Goal: Task Accomplishment & Management: Manage account settings

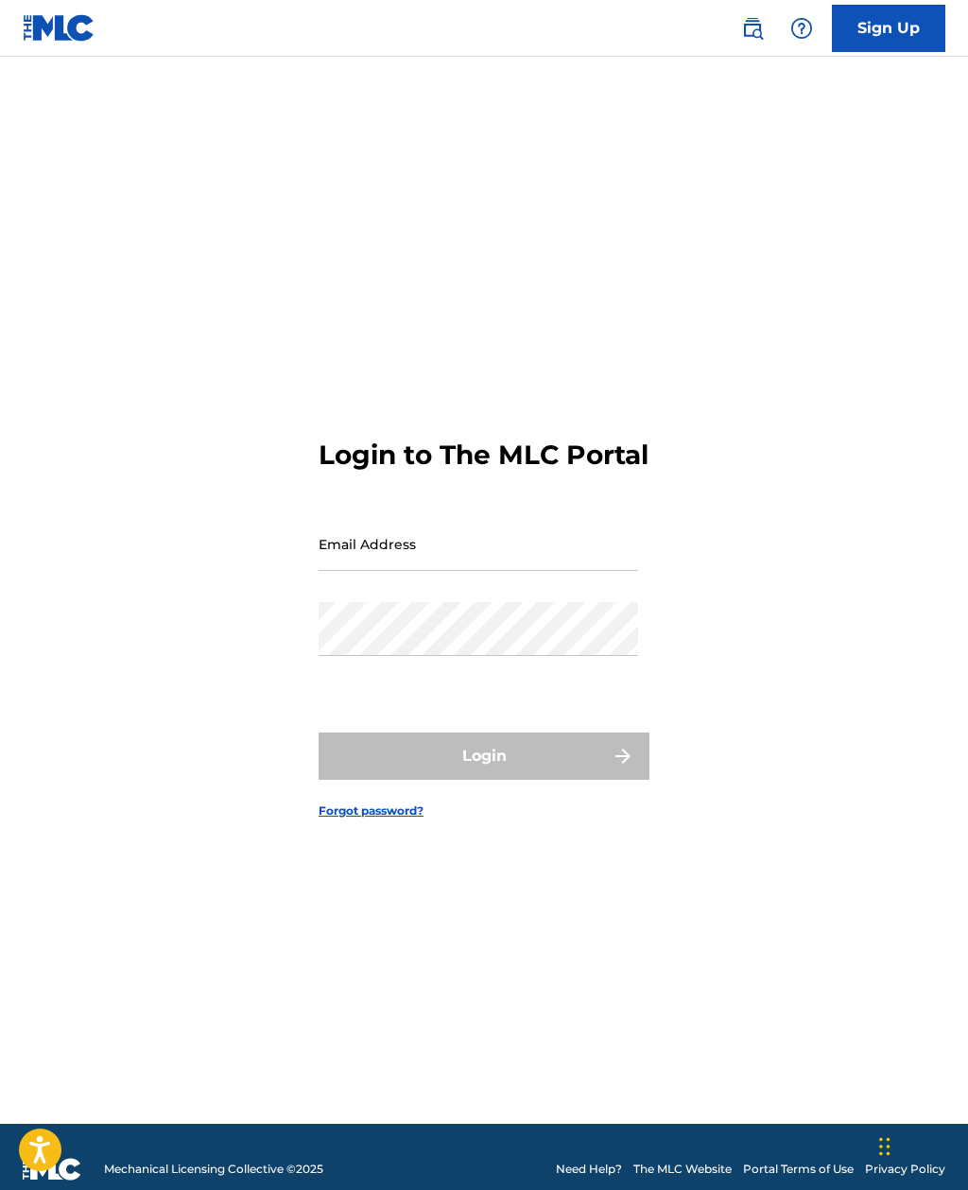
click at [569, 571] on input "Email Address" at bounding box center [479, 544] width 320 height 54
type input "[EMAIL_ADDRESS][DOMAIN_NAME]"
click at [484, 780] on button "Login" at bounding box center [484, 756] width 331 height 47
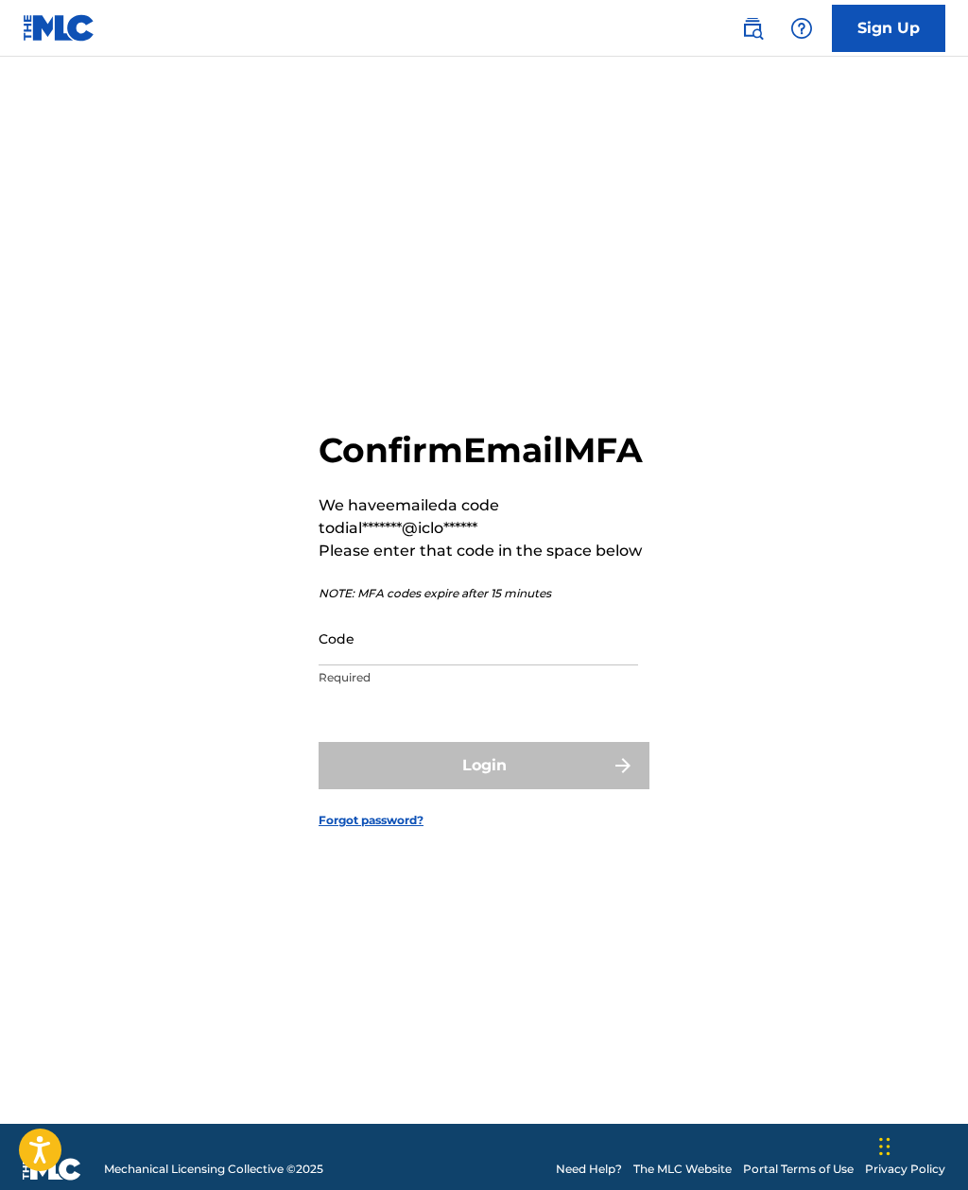
click at [528, 665] on input "Code" at bounding box center [479, 639] width 320 height 54
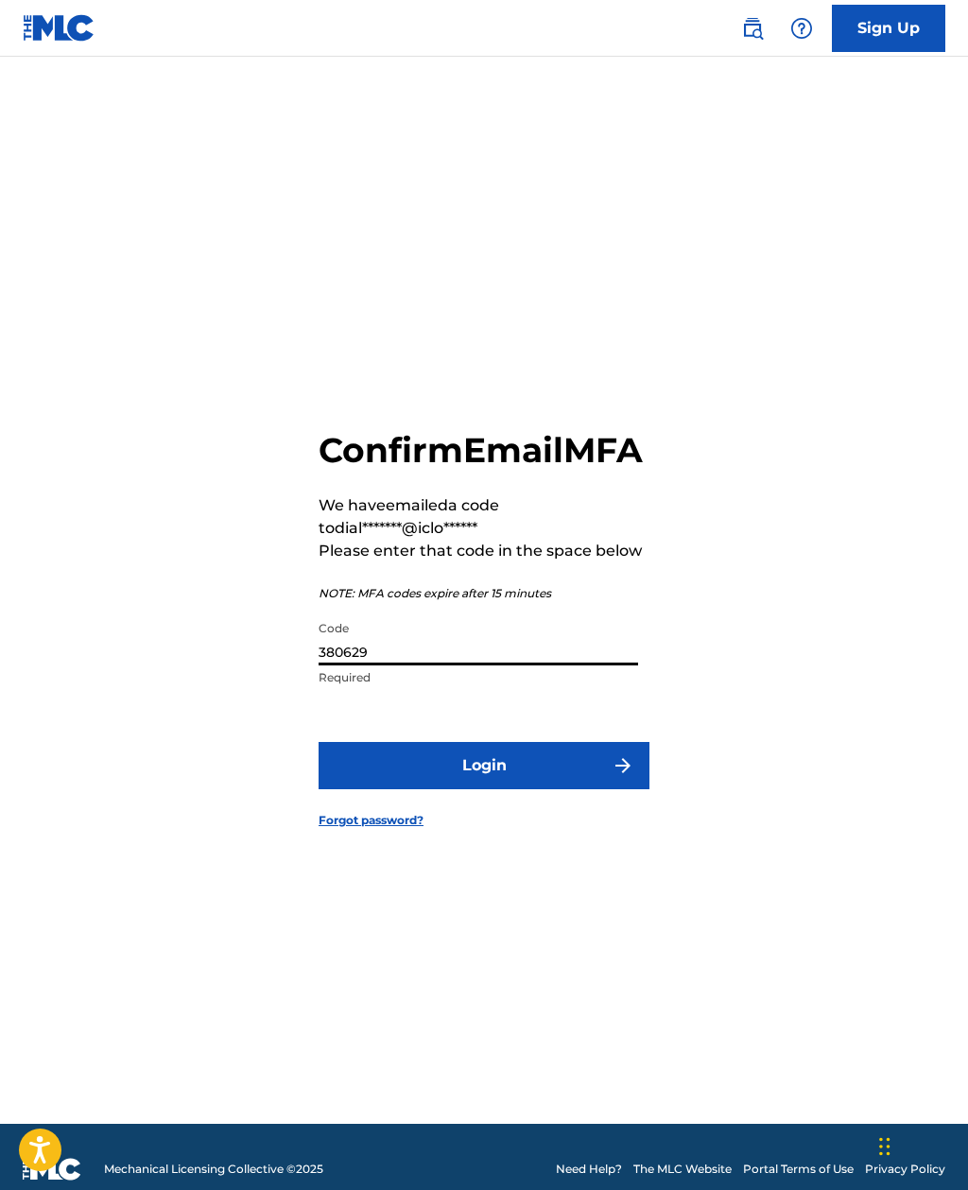
type input "380629"
click at [561, 789] on button "Login" at bounding box center [484, 765] width 331 height 47
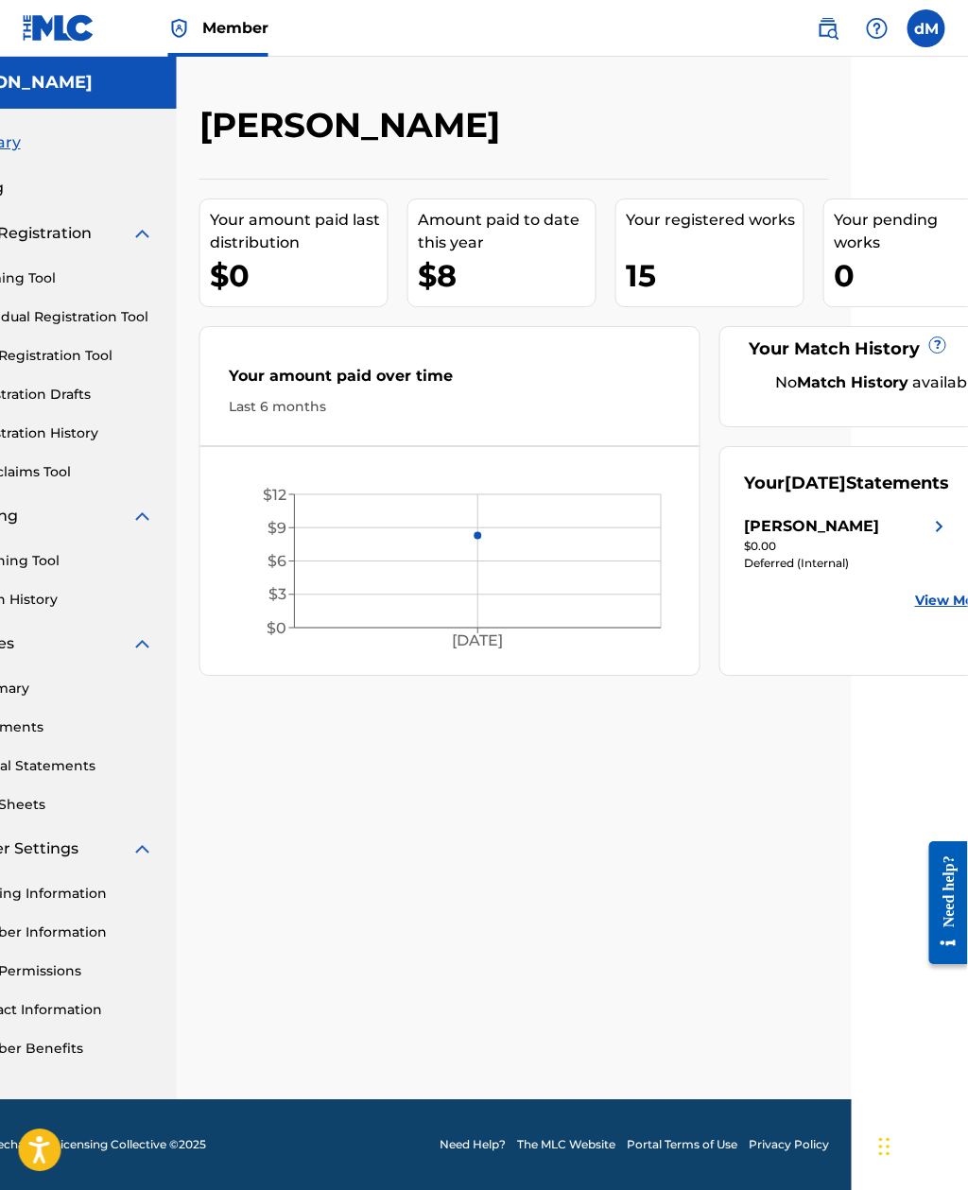
scroll to position [60, 117]
click at [931, 515] on img at bounding box center [938, 526] width 23 height 23
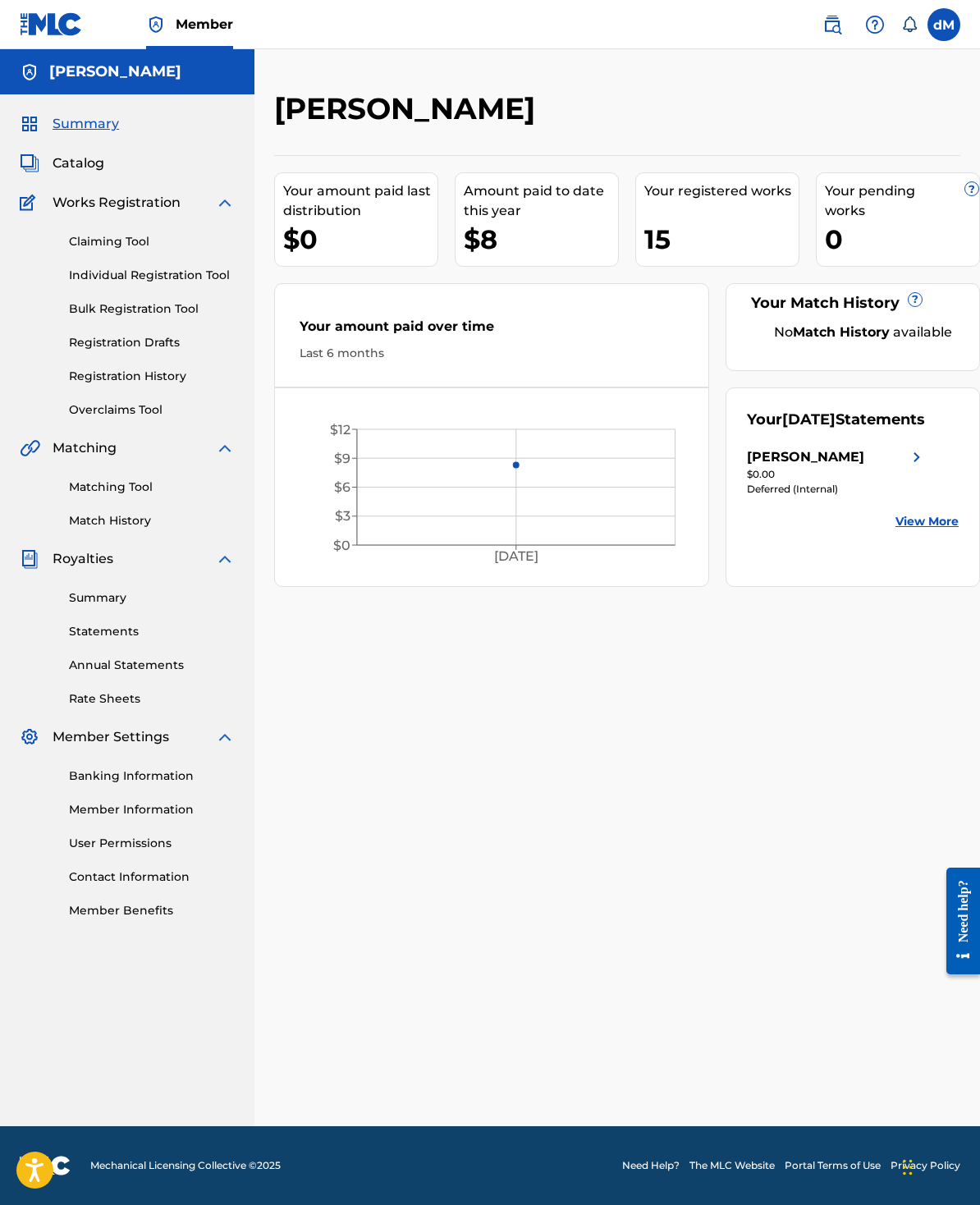
click at [839, 544] on div "Your [DATE] Statements [PERSON_NAME] $0.00 Deferred (Internal) View More" at bounding box center [852, 487] width 254 height 200
click at [89, 568] on span "Royalties" at bounding box center [82, 558] width 61 height 20
click at [102, 607] on link "Summary" at bounding box center [151, 598] width 166 height 17
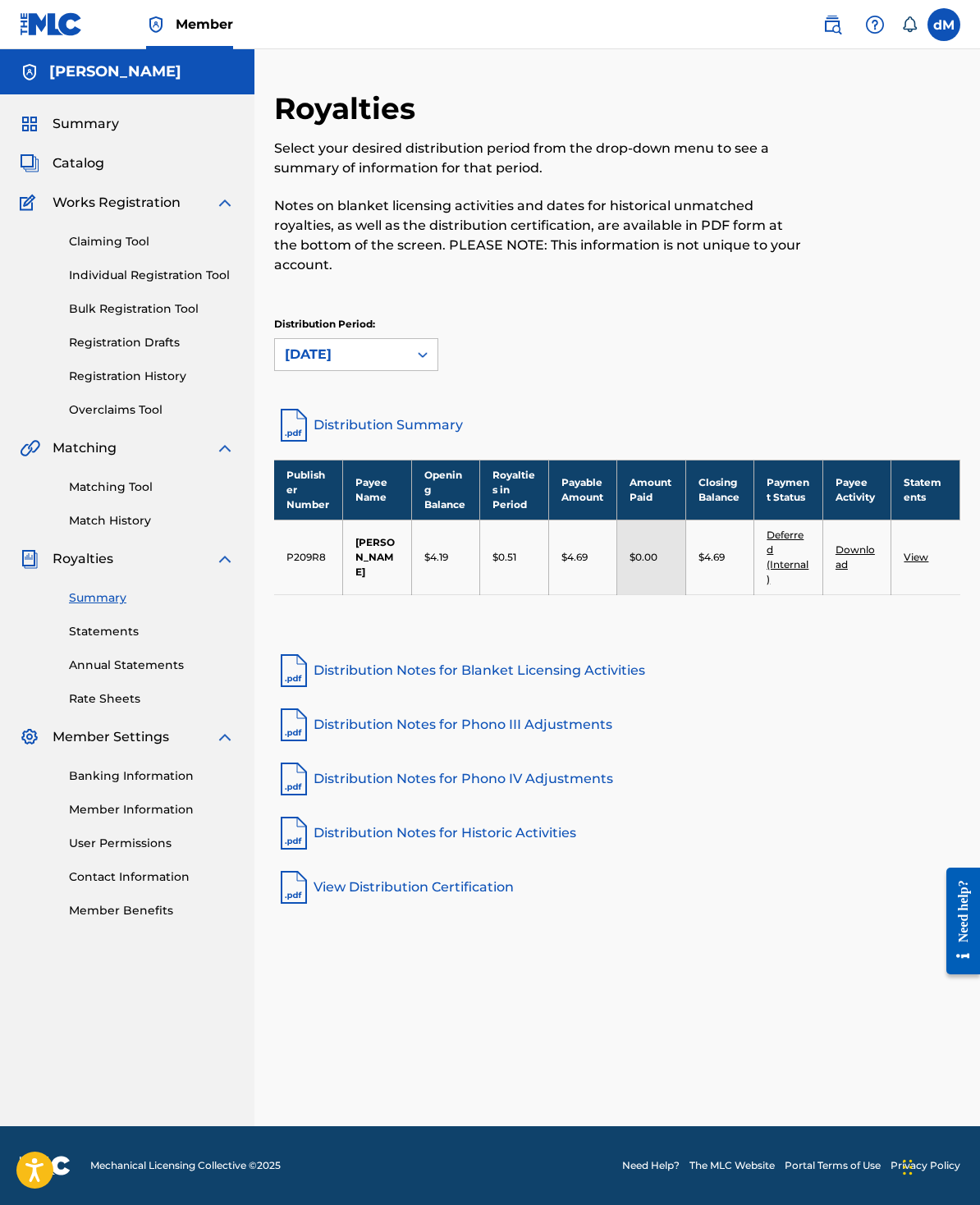
click at [516, 589] on td "$0.51" at bounding box center [514, 556] width 69 height 75
click at [434, 430] on link "Distribution Summary" at bounding box center [617, 425] width 686 height 39
click at [80, 640] on link "Statements" at bounding box center [151, 631] width 166 height 17
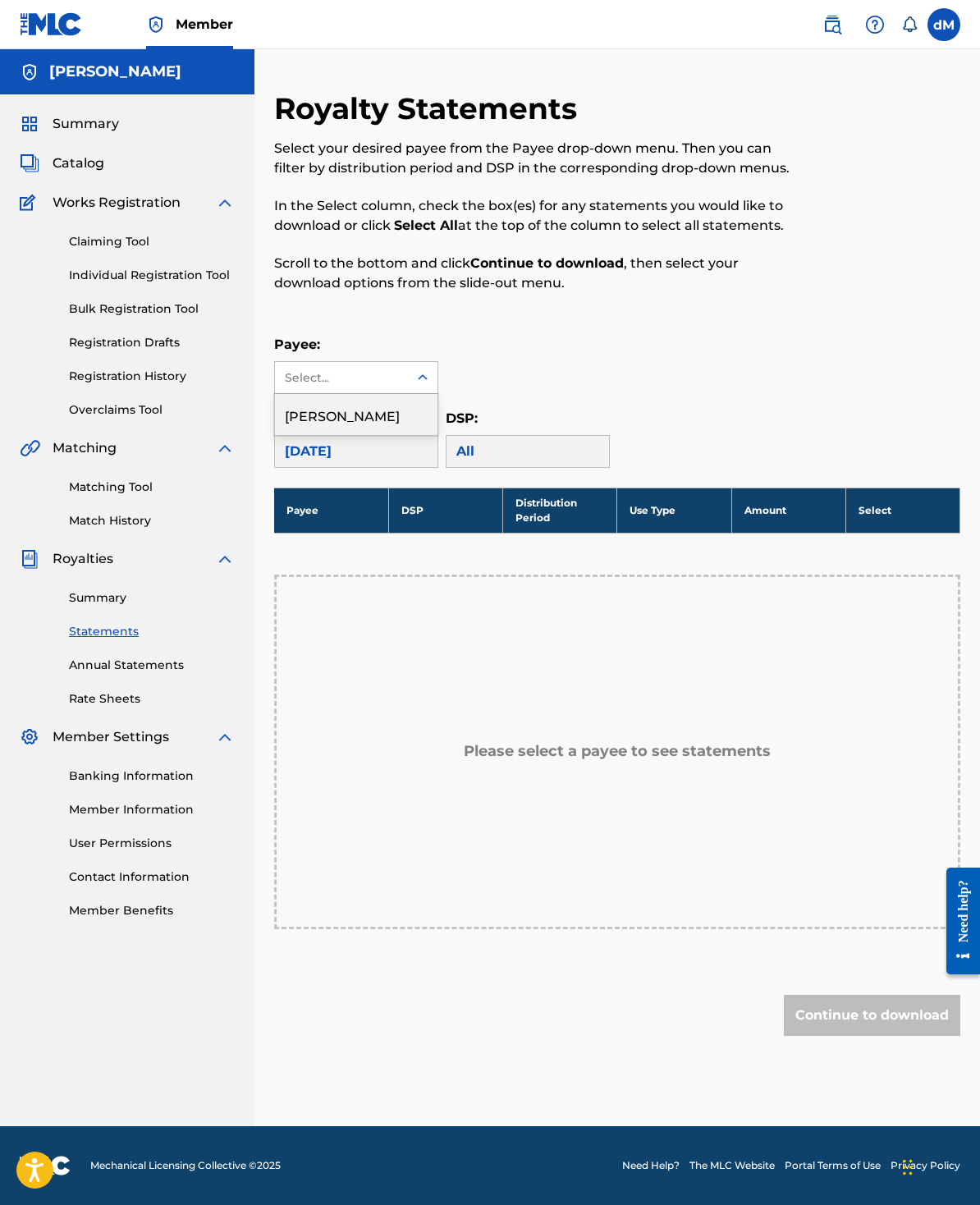
click at [304, 418] on div "[PERSON_NAME]" at bounding box center [356, 414] width 162 height 41
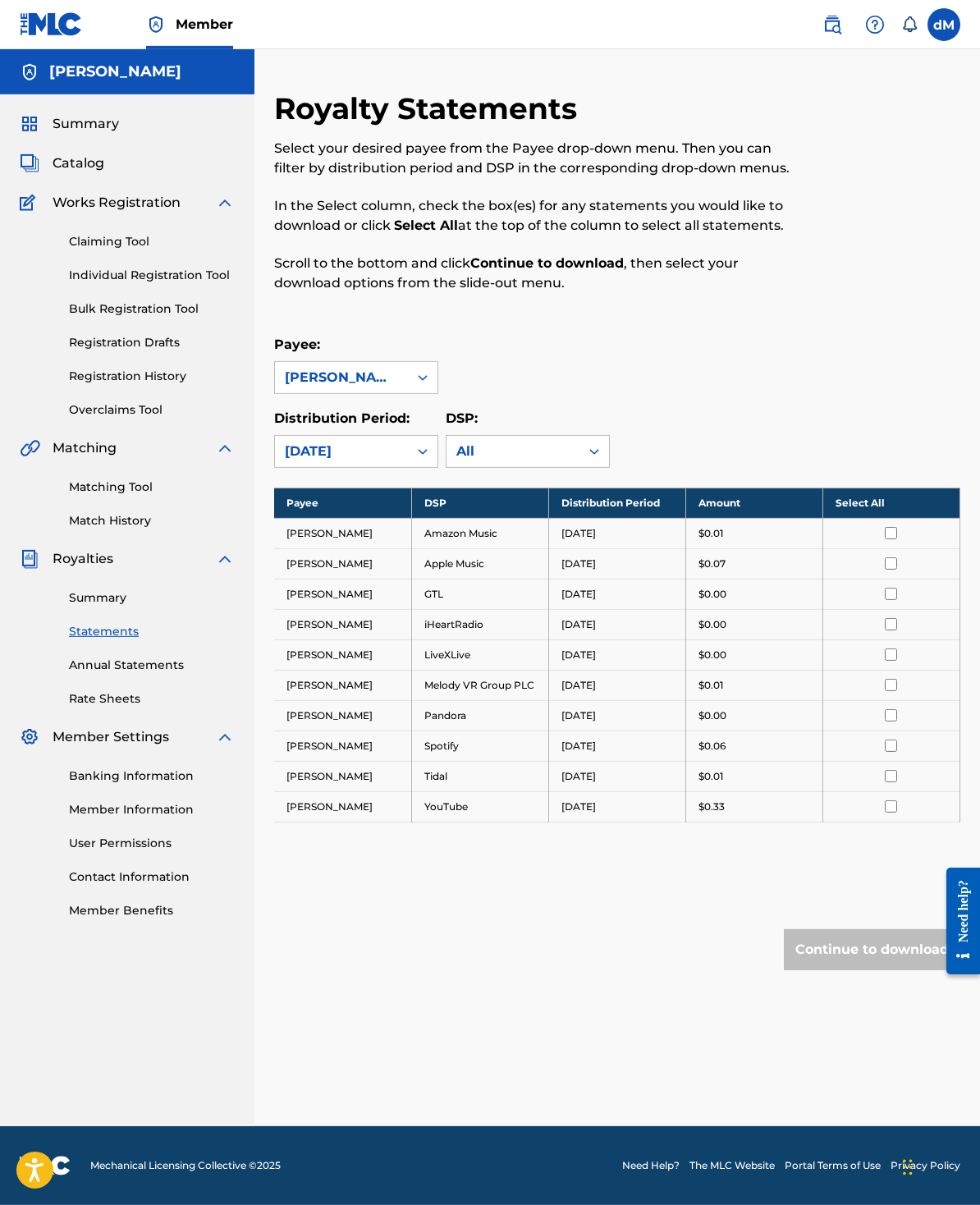
scroll to position [62, 0]
click at [669, 791] on td "[DATE]" at bounding box center [616, 806] width 137 height 30
click at [713, 800] on p "$0.33" at bounding box center [711, 807] width 26 height 15
click at [333, 791] on td "[PERSON_NAME]" at bounding box center [343, 806] width 137 height 30
click at [81, 589] on link "Summary" at bounding box center [151, 598] width 166 height 17
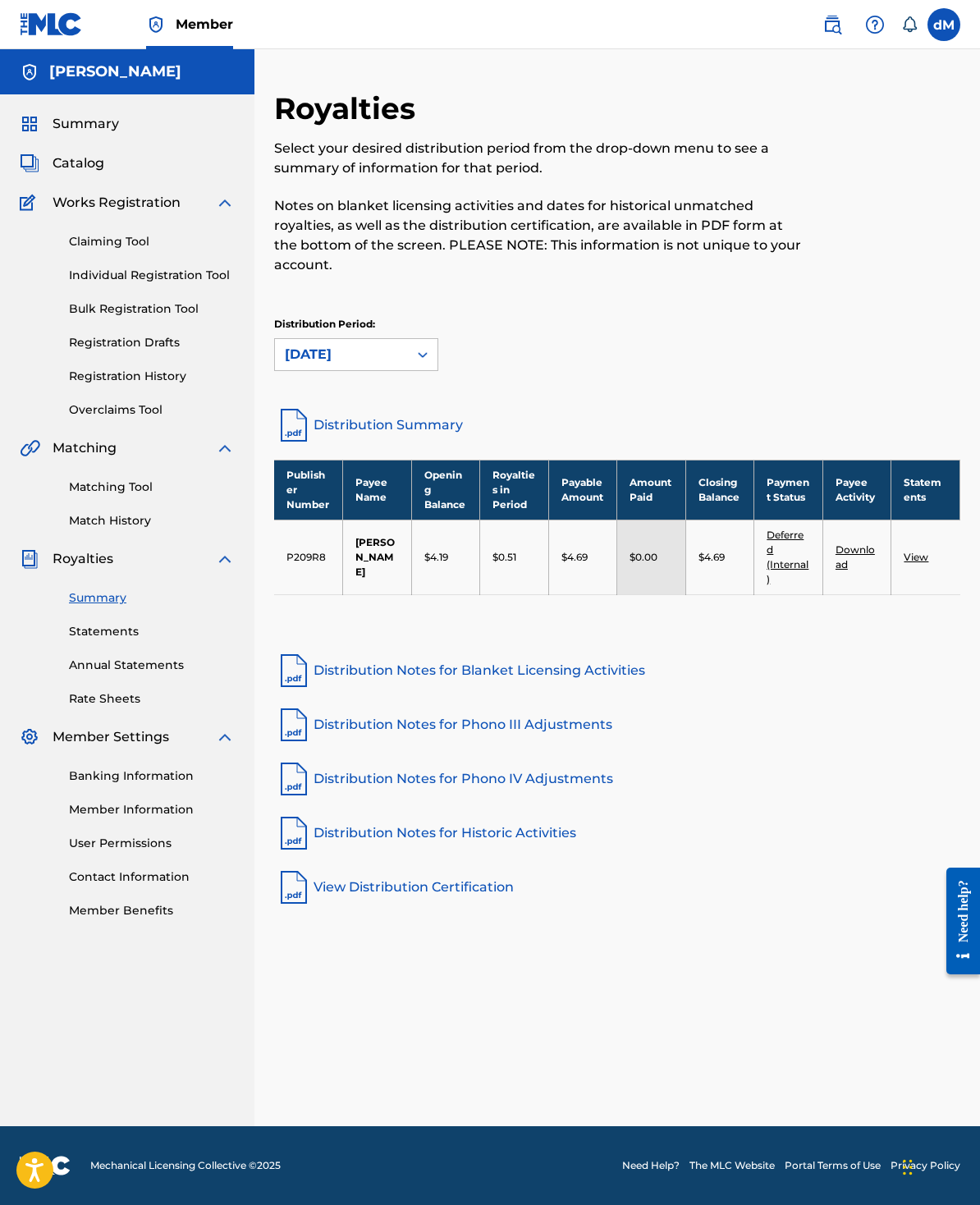
click at [839, 563] on link "View" at bounding box center [916, 556] width 24 height 12
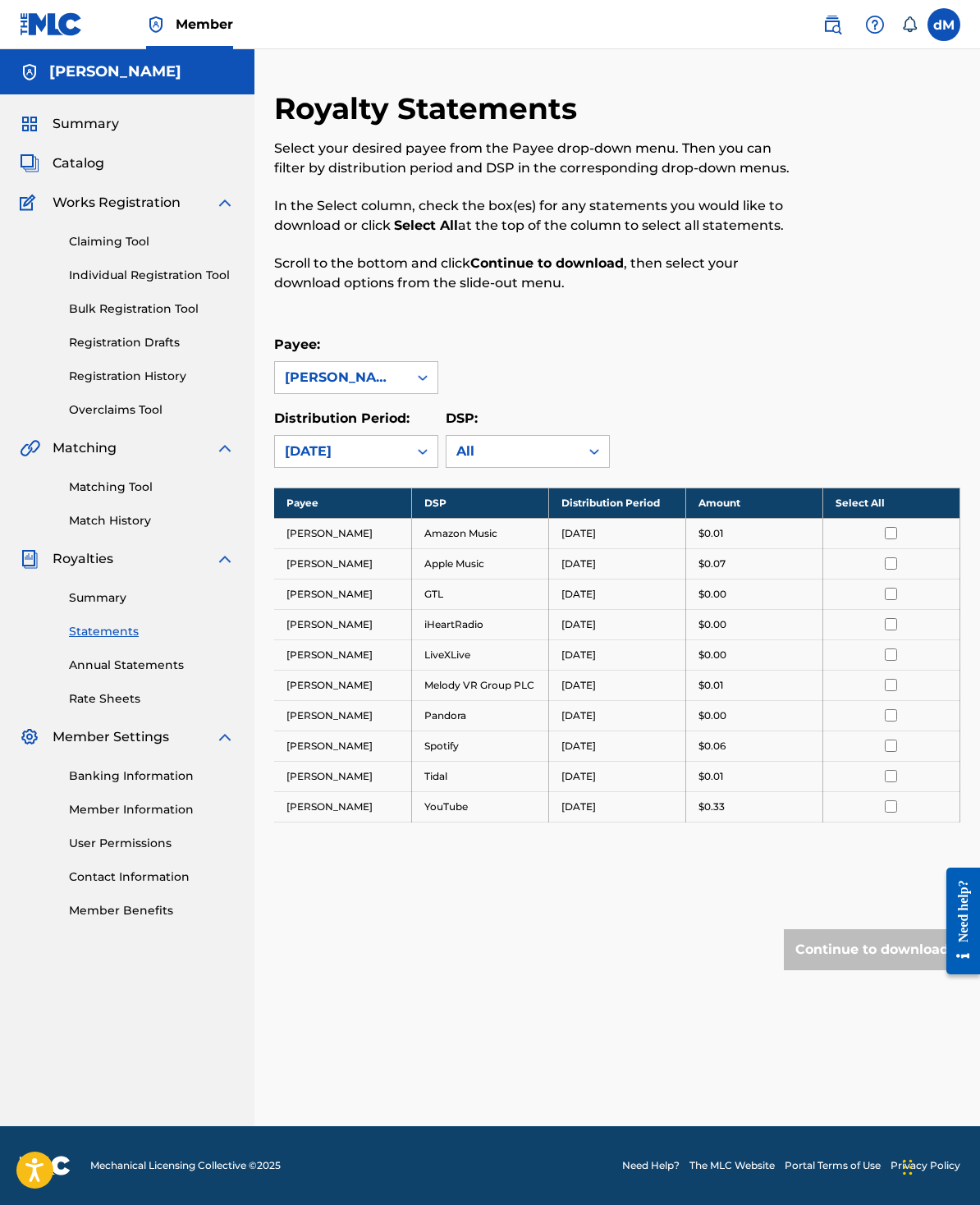
click at [734, 814] on div "$0.33" at bounding box center [753, 807] width 112 height 15
click at [733, 814] on div "$0.33" at bounding box center [753, 807] width 112 height 15
click at [730, 399] on div "Payee: [PERSON_NAME] Distribution Period: [DATE] DSP: All" at bounding box center [617, 401] width 686 height 133
click at [80, 696] on link "Rate Sheets" at bounding box center [151, 699] width 166 height 17
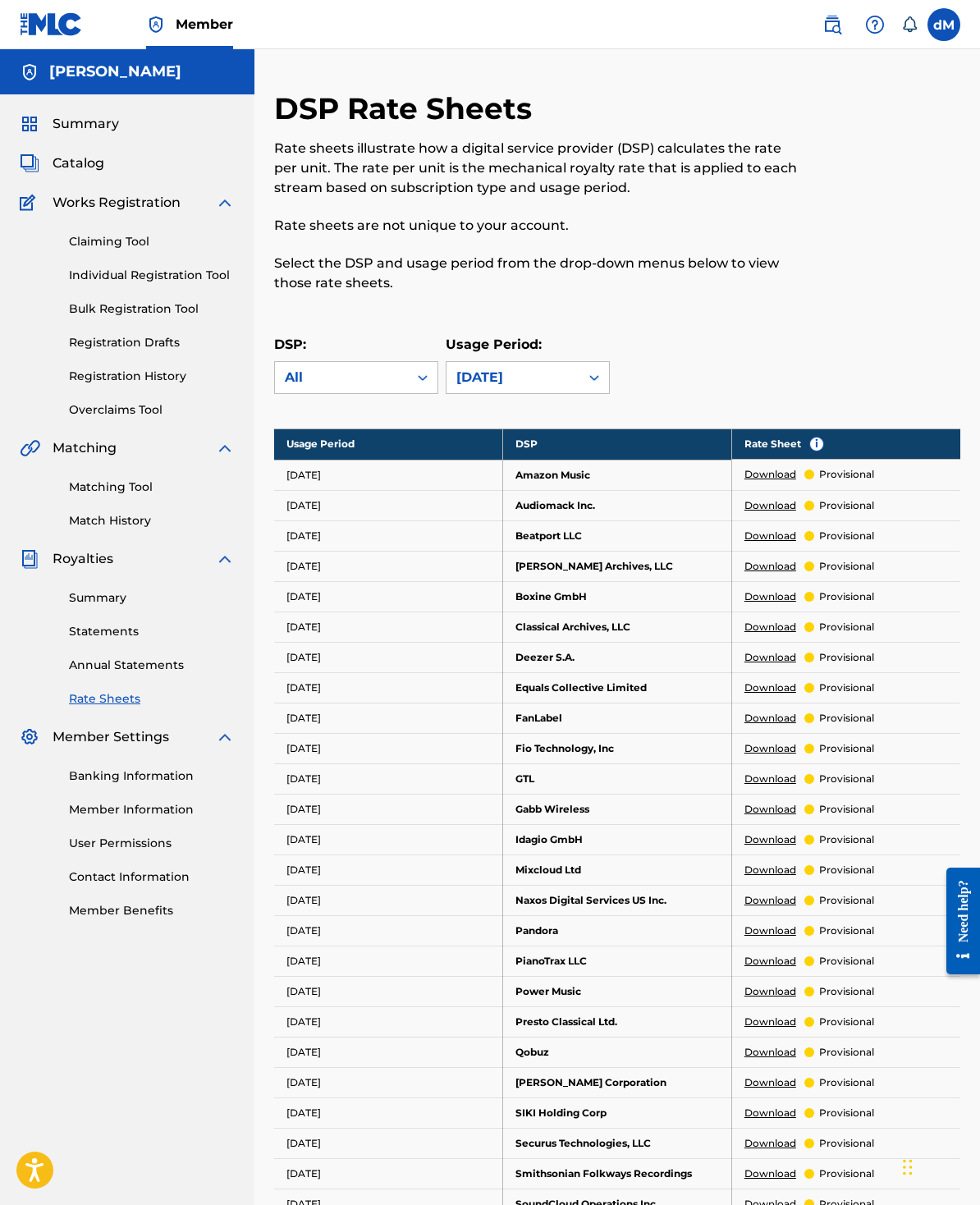
click at [60, 569] on span "Royalties" at bounding box center [82, 558] width 61 height 20
click at [70, 569] on span "Royalties" at bounding box center [82, 558] width 61 height 20
click at [76, 607] on link "Summary" at bounding box center [151, 598] width 166 height 17
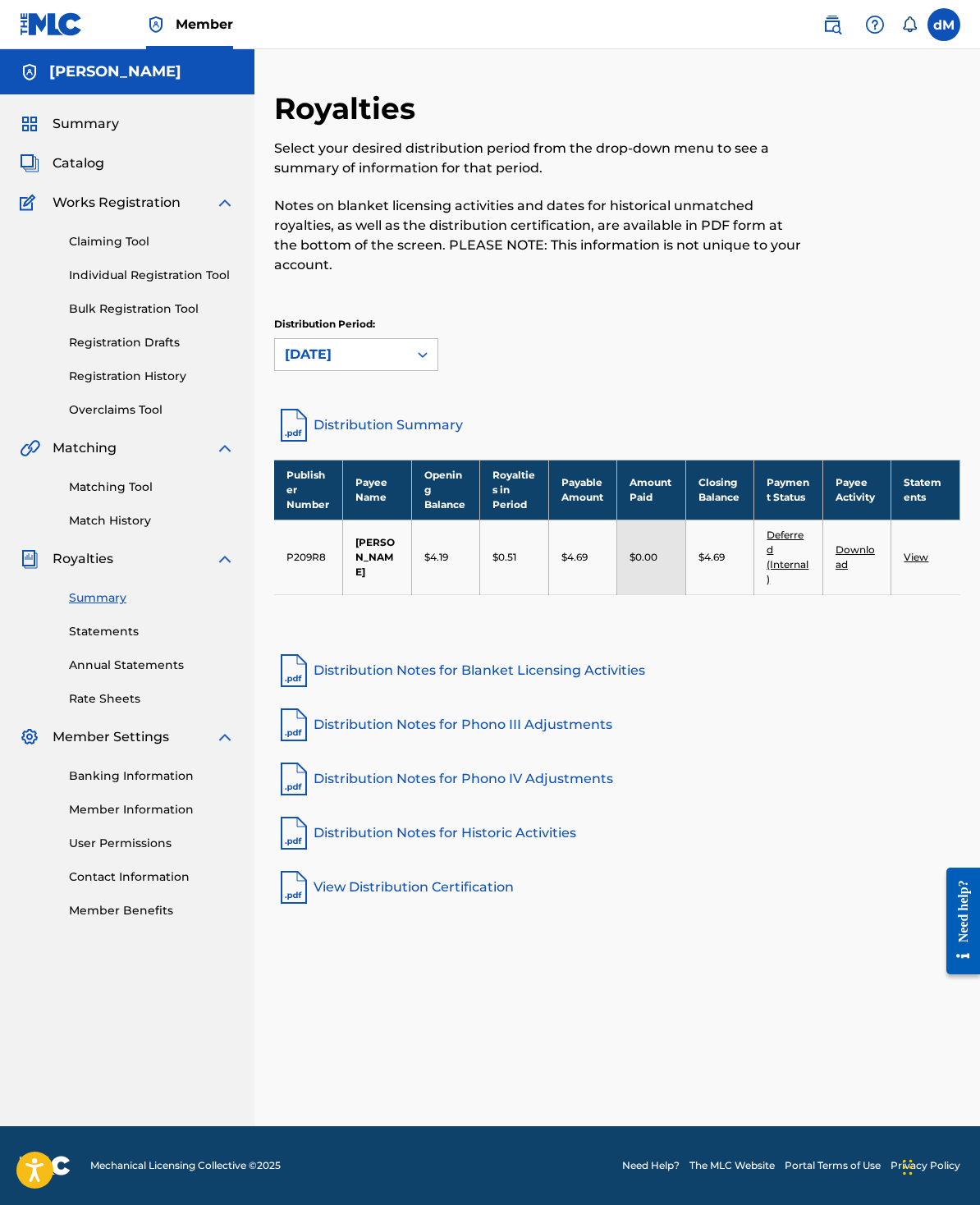
click at [62, 797] on div "Banking Information Member Information User Permissions Contact Information Mem…" at bounding box center [128, 833] width 215 height 173
click at [73, 785] on link "Banking Information" at bounding box center [151, 776] width 166 height 17
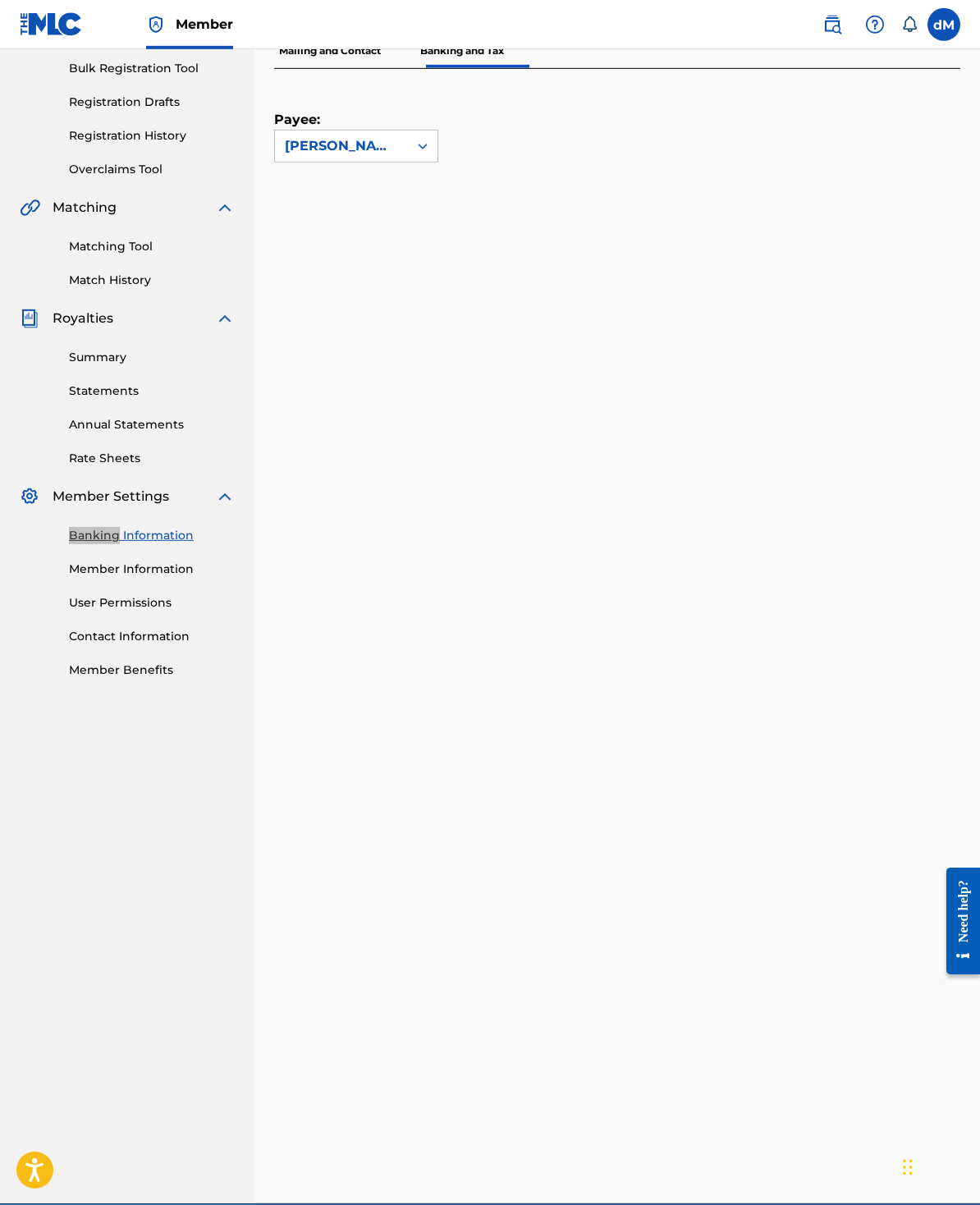
scroll to position [241, 0]
click at [74, 577] on link "Member Information" at bounding box center [151, 569] width 166 height 17
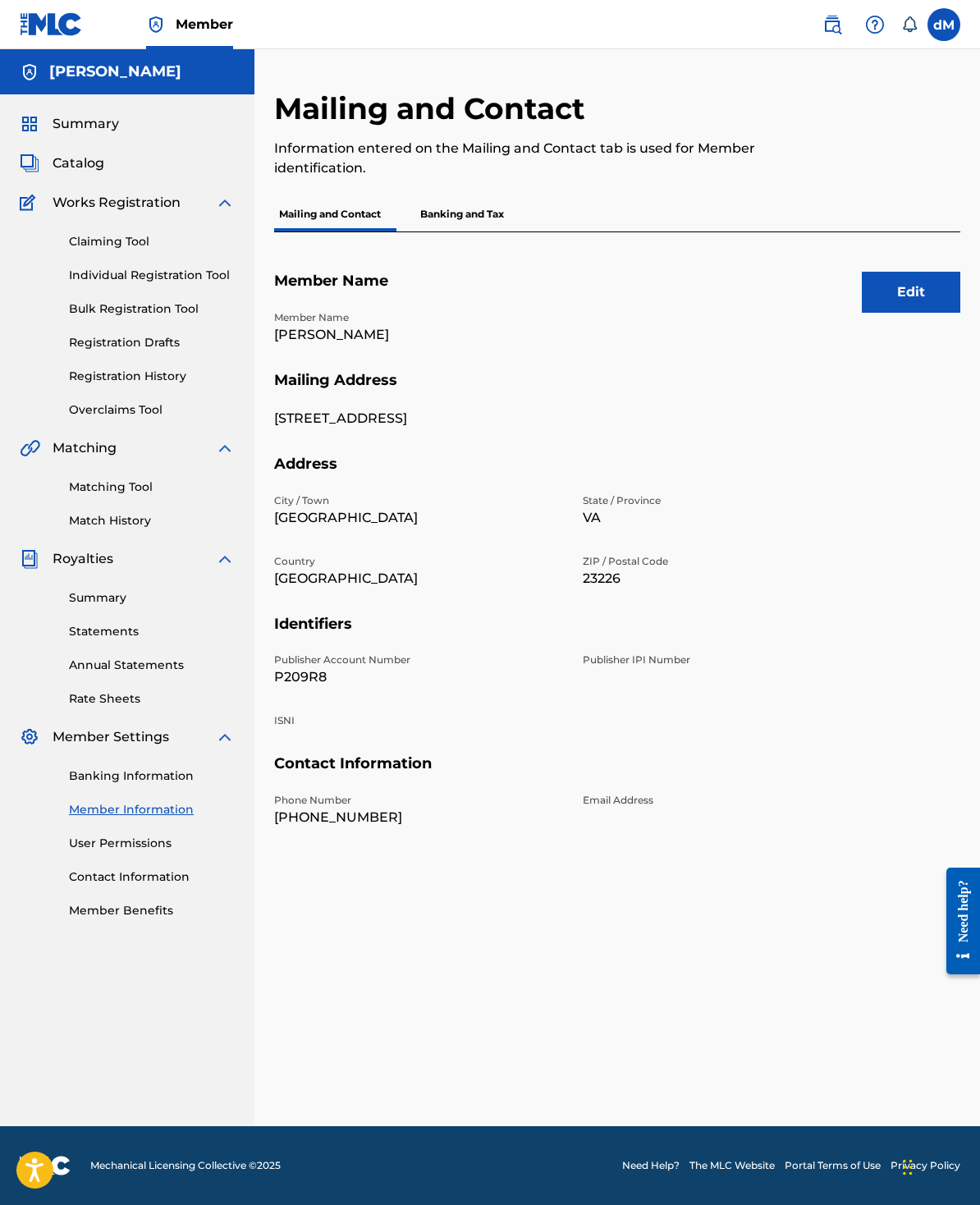
click at [839, 299] on button "Edit" at bounding box center [911, 292] width 98 height 41
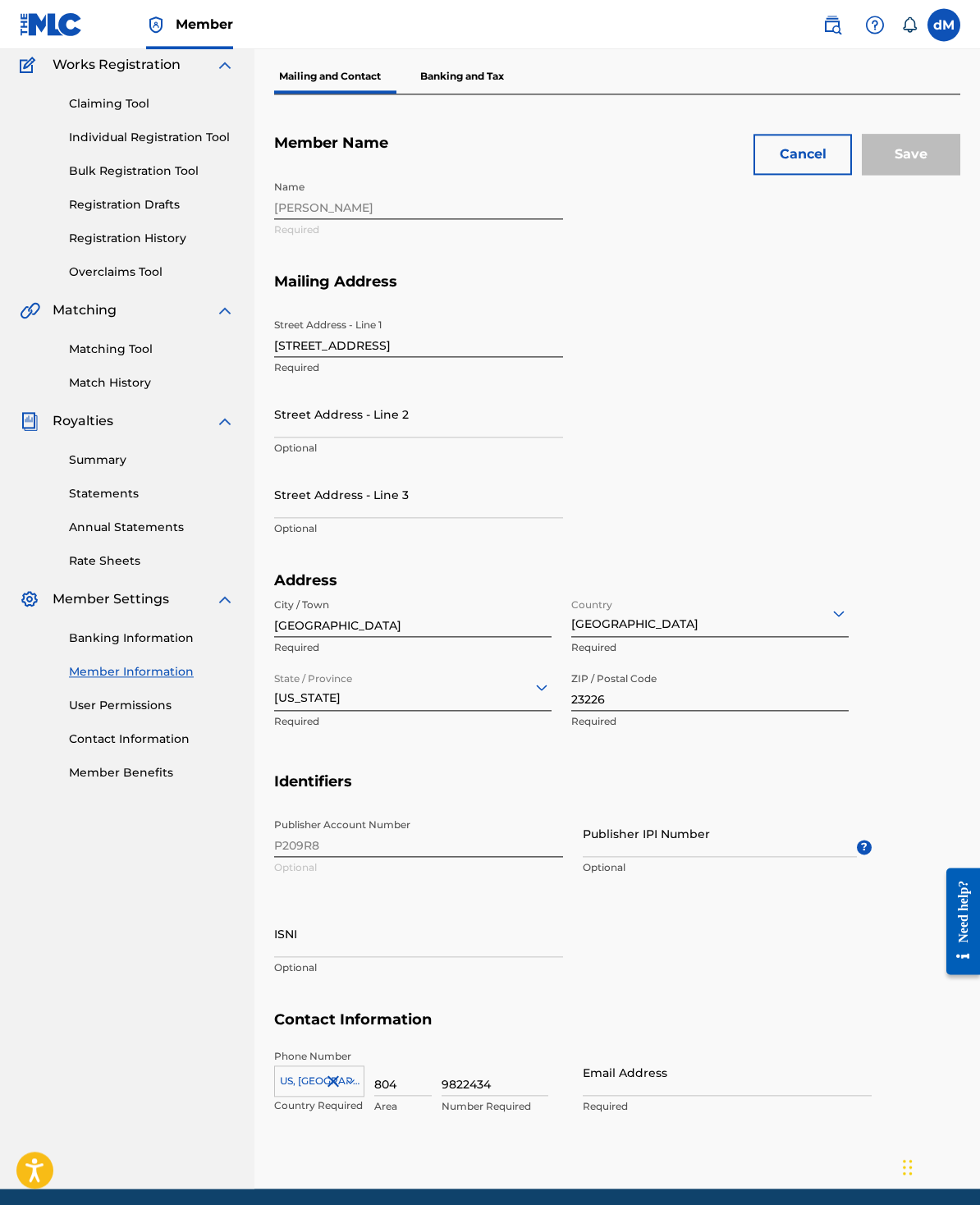
scroll to position [138, 0]
click at [504, 1032] on input "9822434" at bounding box center [495, 1072] width 107 height 47
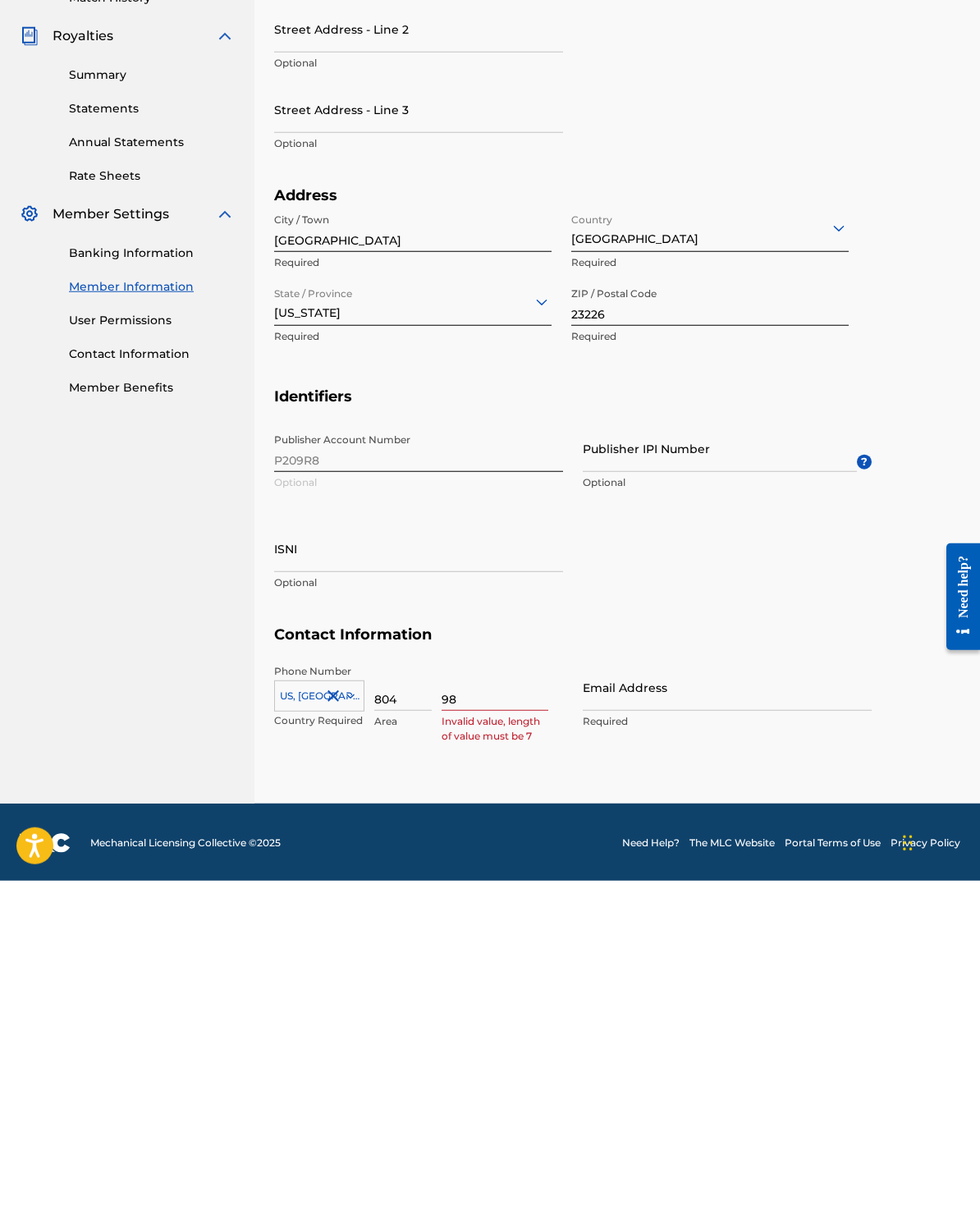
type input "9"
type input "2475391"
click at [771, 988] on input "Email Address" at bounding box center [727, 1011] width 289 height 47
type input "[EMAIL_ADDRESS][DOMAIN_NAME]"
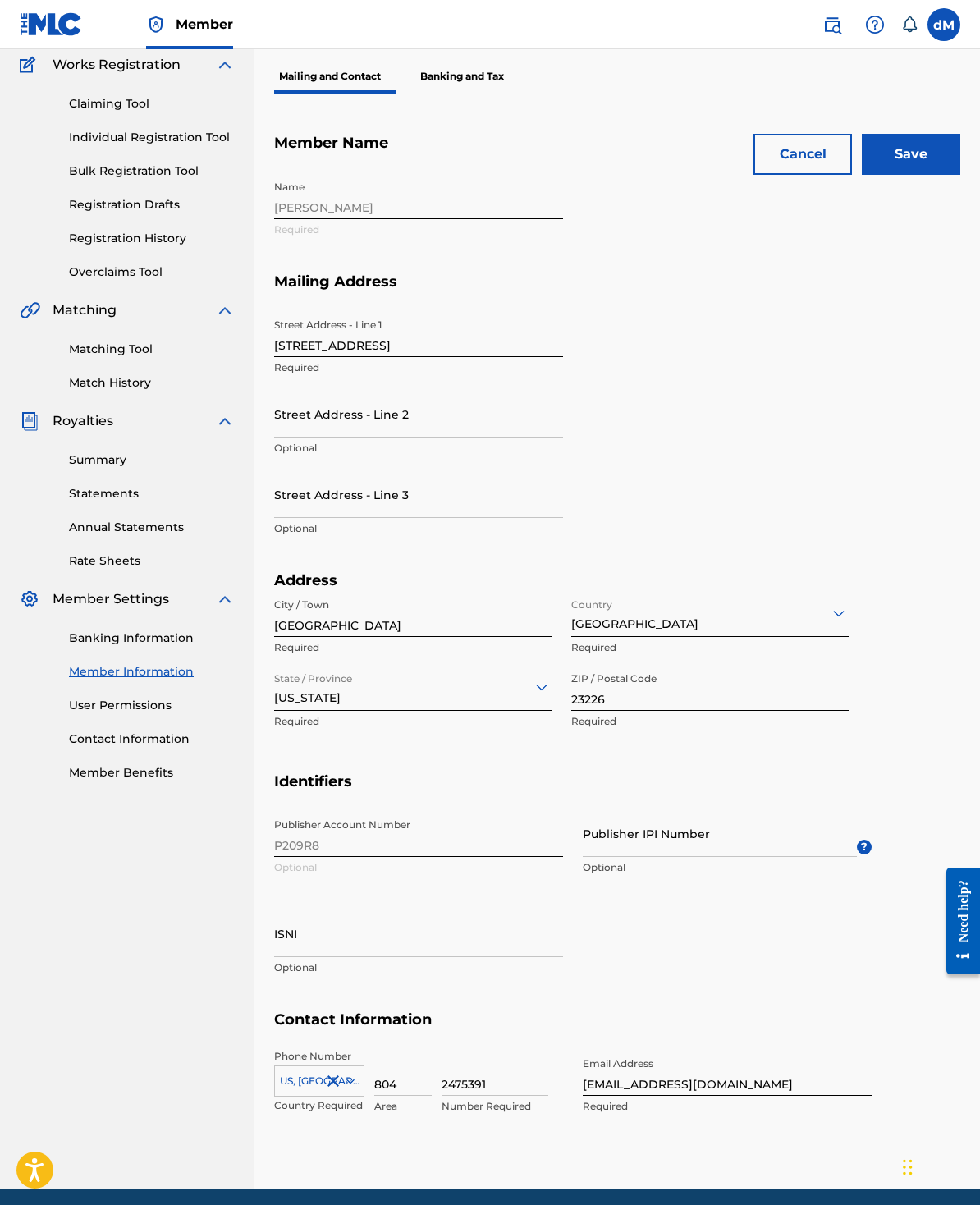
click at [839, 157] on input "Save" at bounding box center [911, 154] width 98 height 41
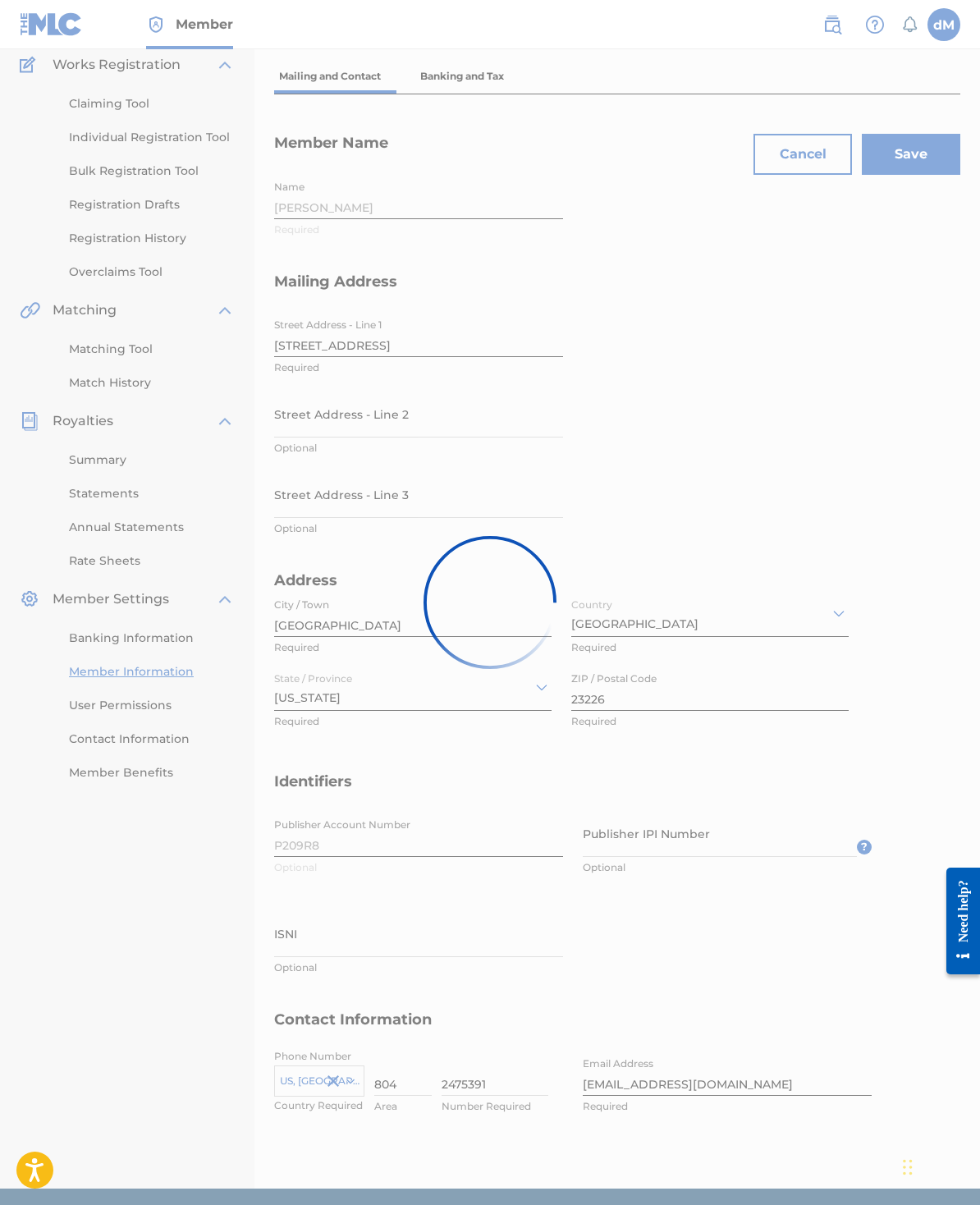
scroll to position [0, 0]
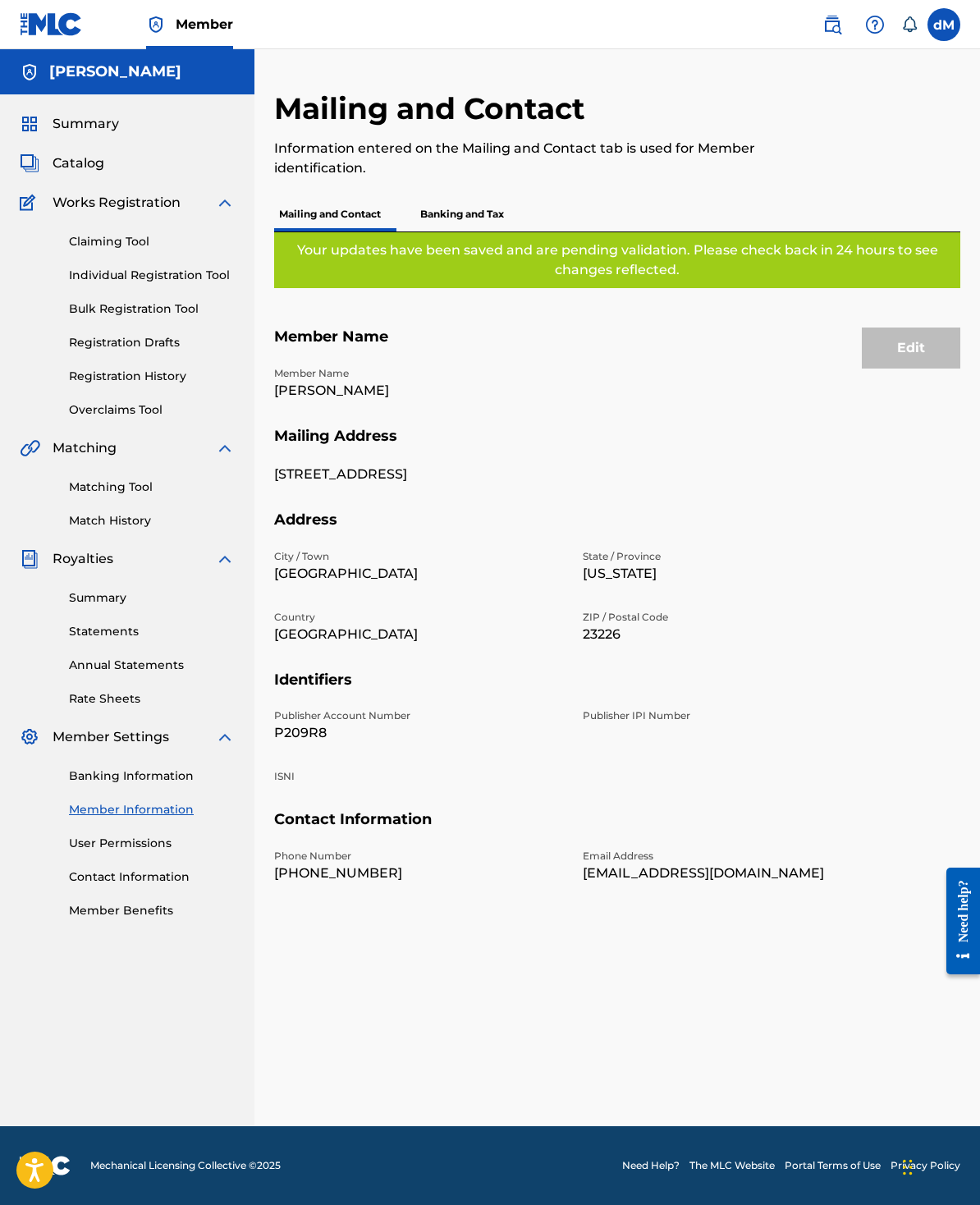
click at [490, 206] on p "Banking and Tax" at bounding box center [462, 214] width 94 height 35
